Goal: Find specific page/section: Find specific page/section

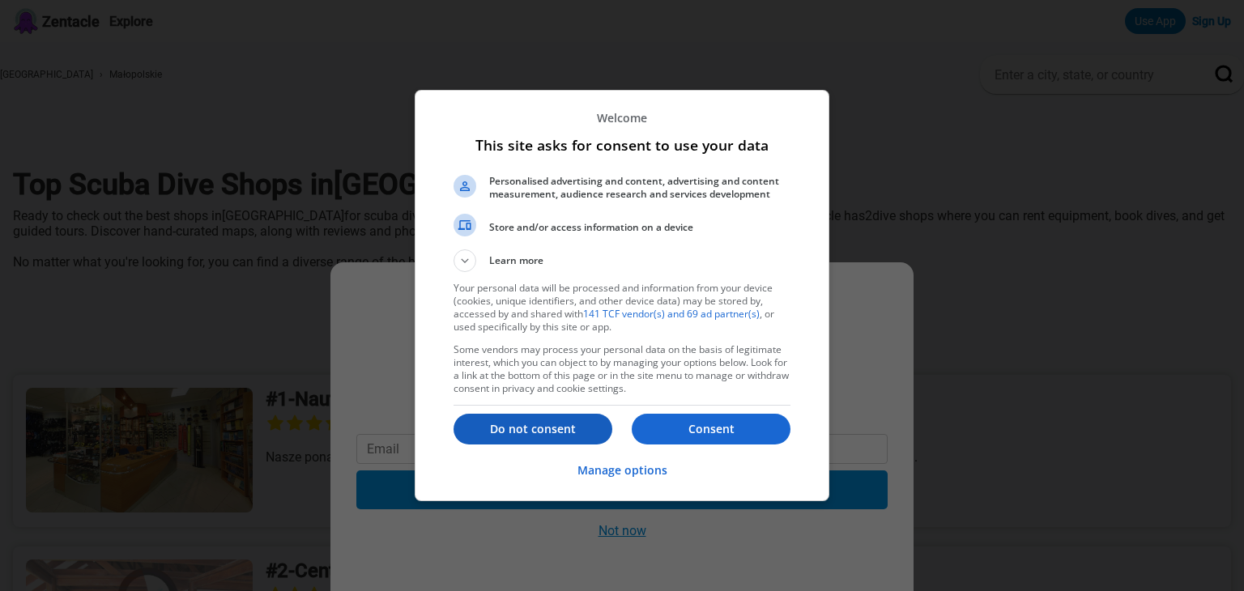
click at [571, 428] on p "Do not consent" at bounding box center [533, 429] width 159 height 16
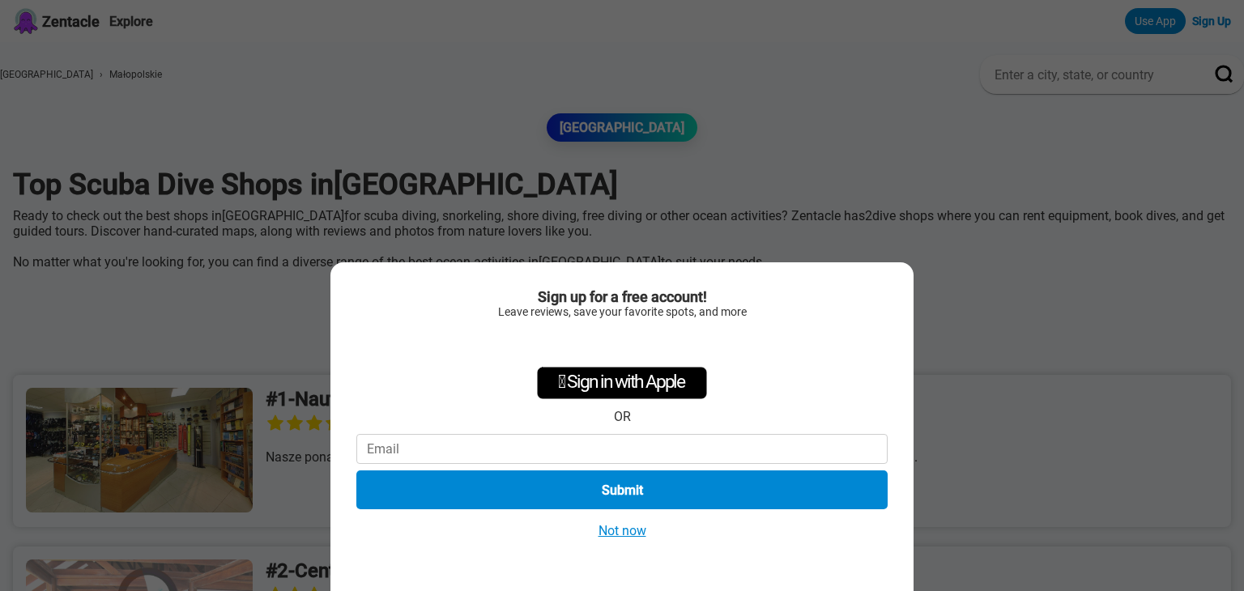
click at [635, 534] on button "Not now" at bounding box center [623, 530] width 58 height 17
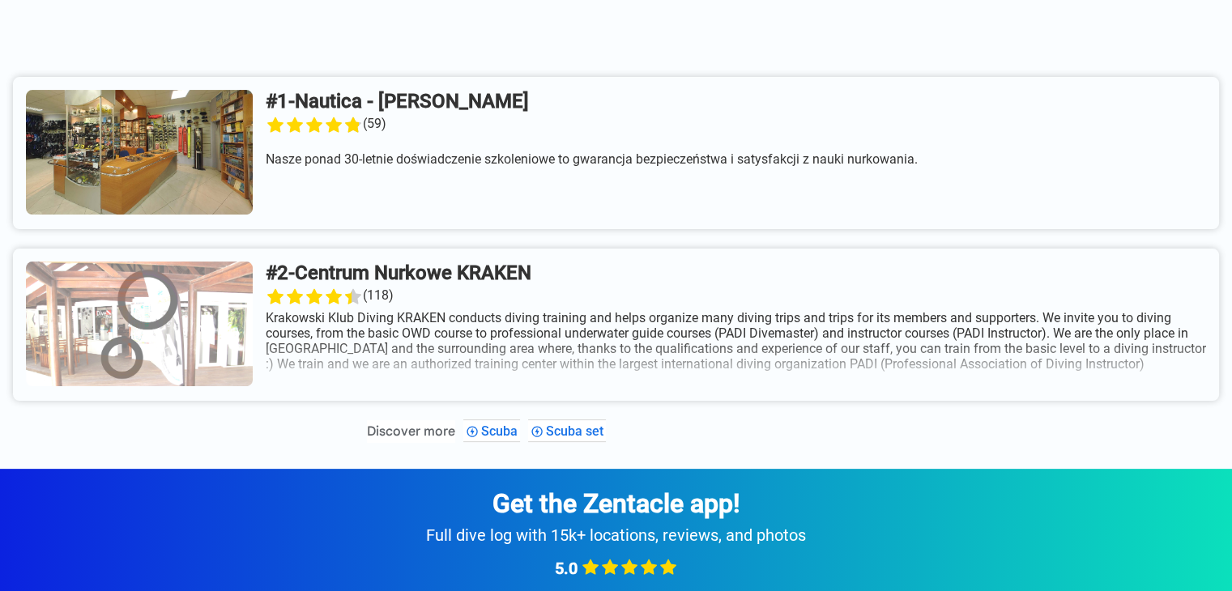
scroll to position [300, 0]
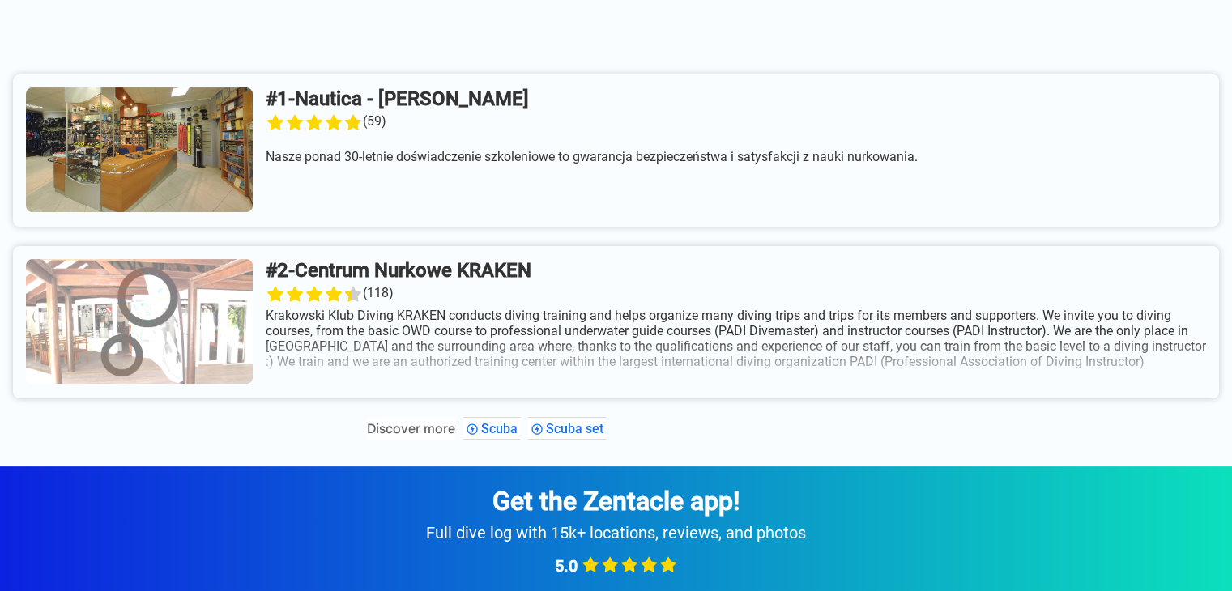
click at [181, 205] on link at bounding box center [616, 151] width 1206 height 152
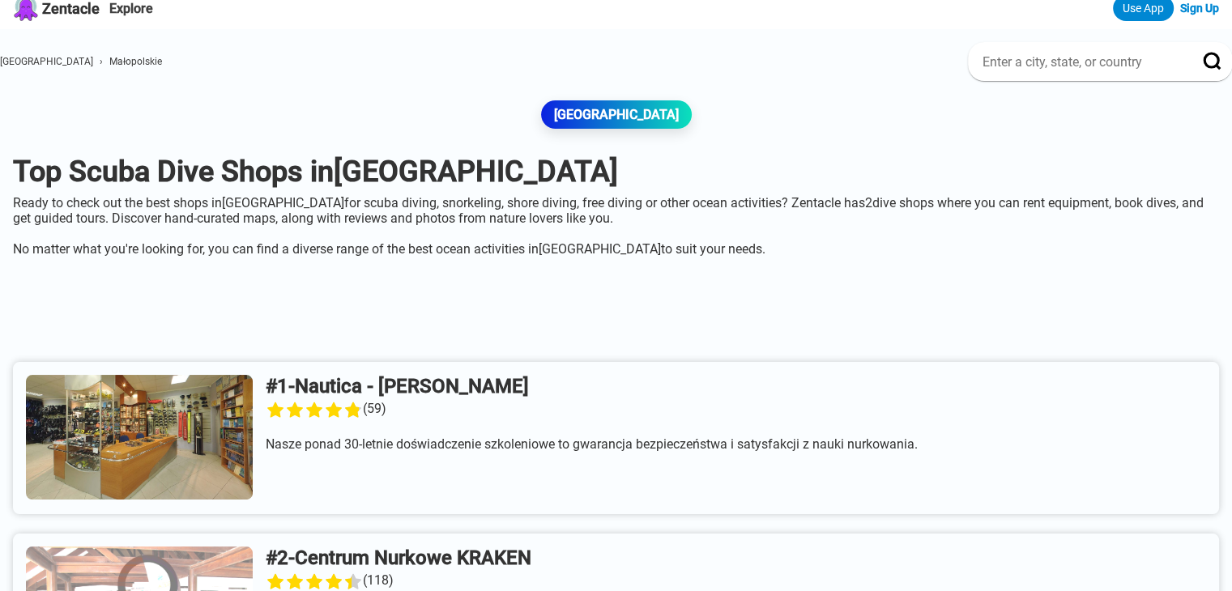
scroll to position [13, 0]
click at [366, 407] on link at bounding box center [616, 438] width 1206 height 152
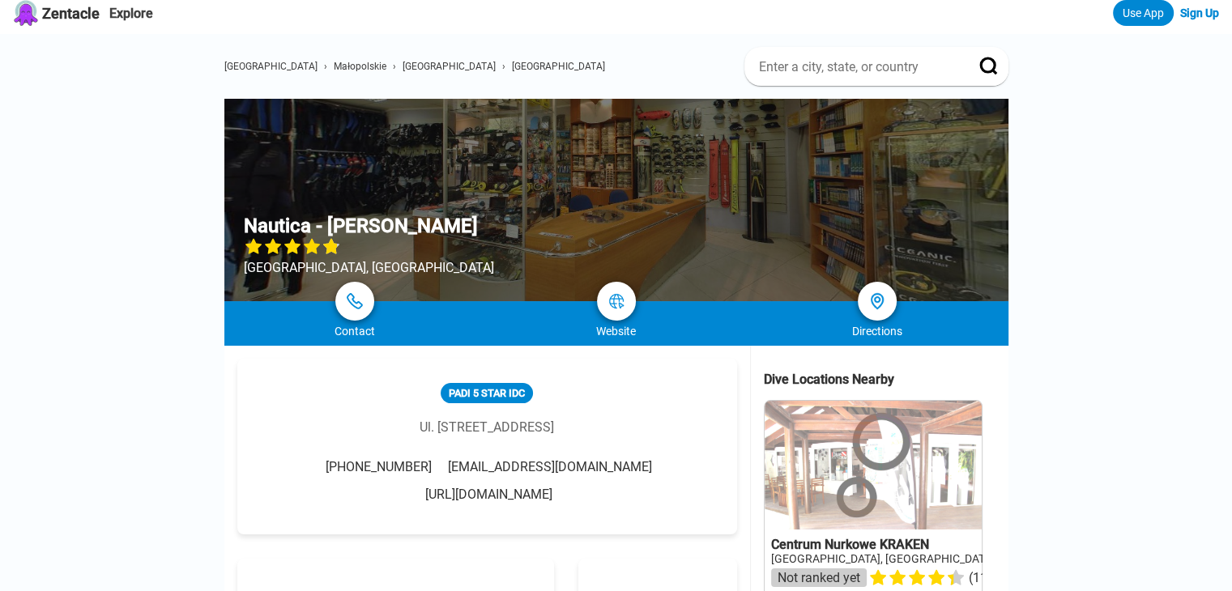
scroll to position [6, 0]
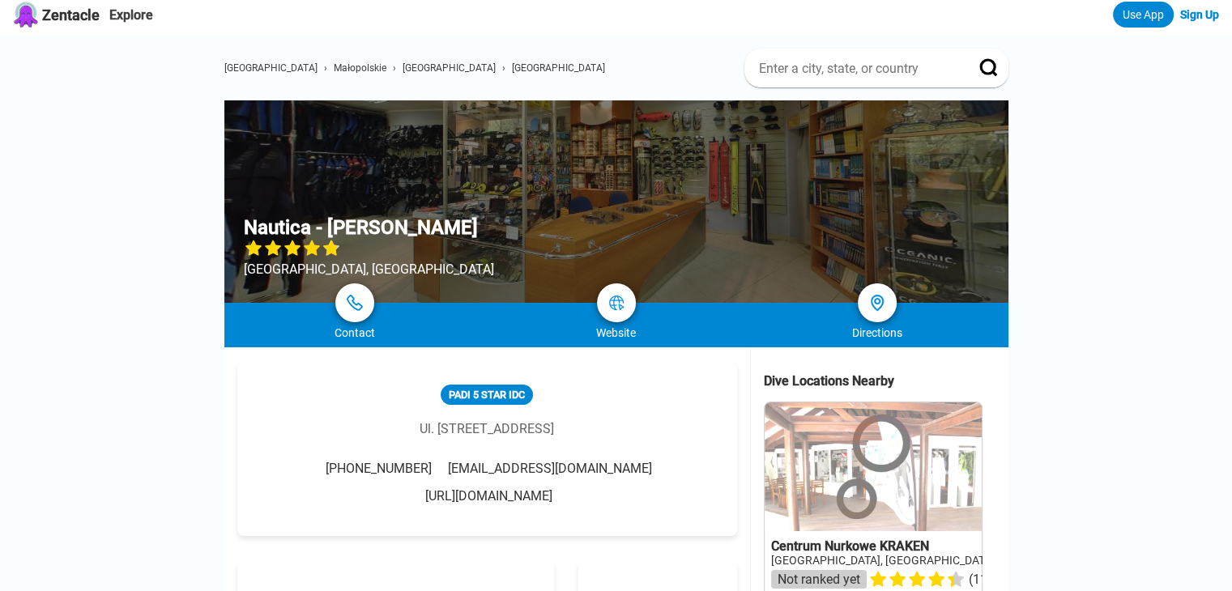
drag, startPoint x: 469, startPoint y: 228, endPoint x: 240, endPoint y: 232, distance: 229.2
click at [240, 232] on div "Nautica - [PERSON_NAME], [GEOGRAPHIC_DATA]" at bounding box center [616, 201] width 784 height 202
copy div "Nautica - [PERSON_NAME]"
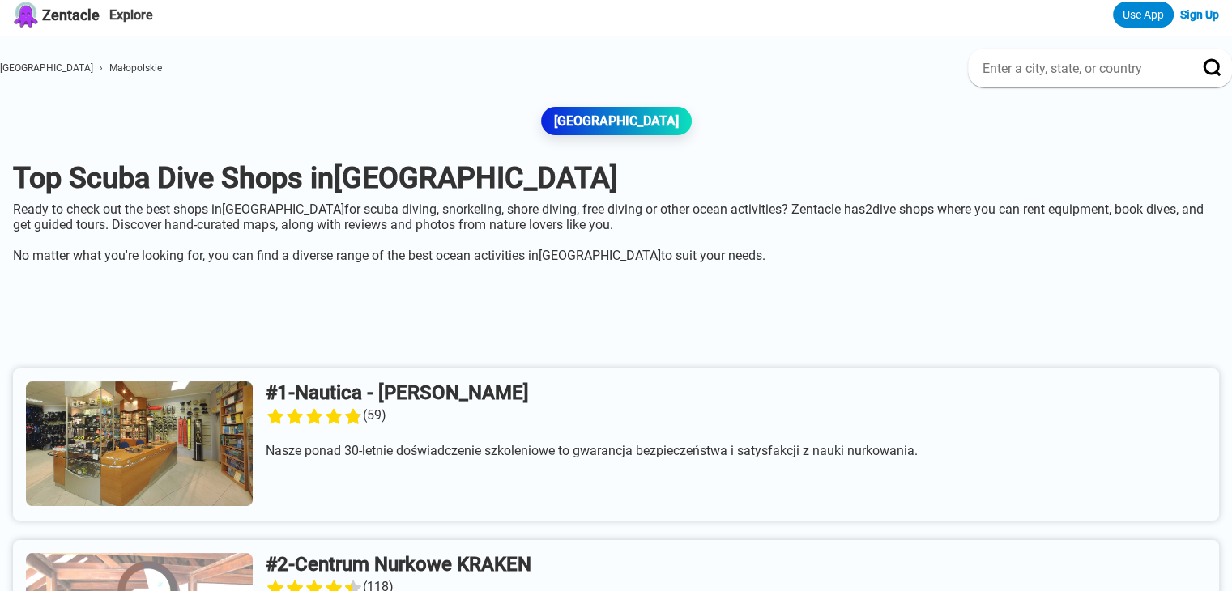
scroll to position [13, 0]
